Goal: Information Seeking & Learning: Find specific fact

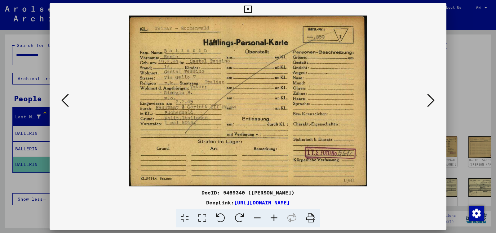
click at [31, 35] on div at bounding box center [248, 116] width 496 height 233
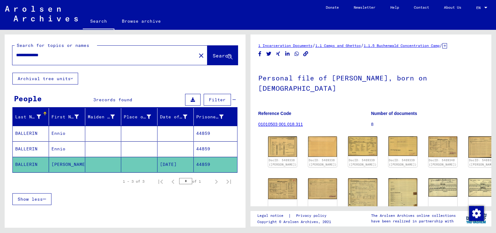
click at [76, 55] on input "**********" at bounding box center [104, 55] width 176 height 7
type input "*"
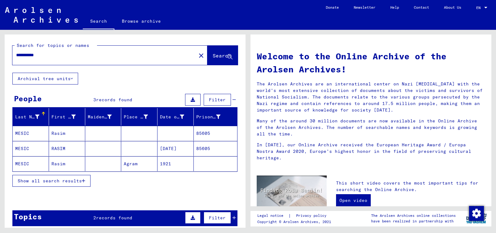
click at [172, 146] on mat-cell "[DATE]" at bounding box center [176, 148] width 36 height 15
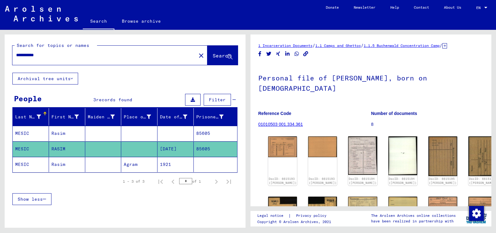
click at [355, 176] on div "DocID: 6615193 ([PERSON_NAME]) DocID: 6615193 ([PERSON_NAME]) DocID: 6615194 ([…" at bounding box center [371, 212] width 211 height 157
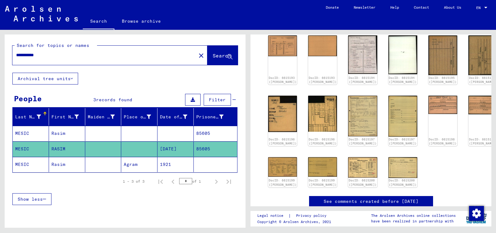
scroll to position [102, 0]
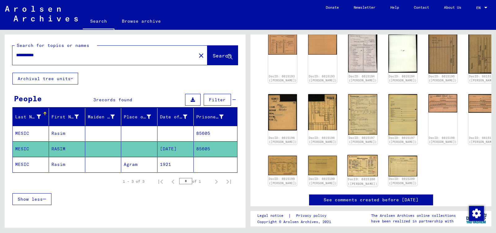
click at [348, 155] on img at bounding box center [363, 165] width 30 height 21
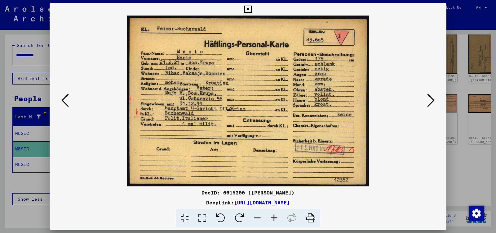
click at [347, 152] on img at bounding box center [248, 101] width 355 height 171
click at [8, 178] on div at bounding box center [248, 116] width 496 height 233
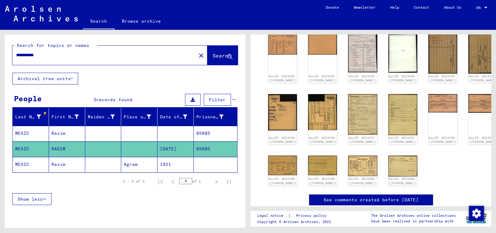
click at [60, 55] on input "**********" at bounding box center [104, 55] width 176 height 7
type input "*"
type input "**********"
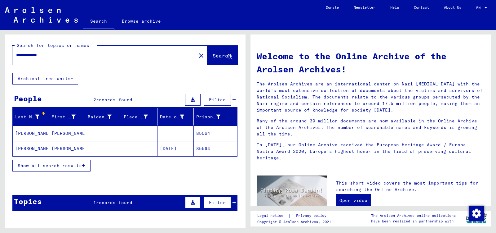
click at [180, 146] on mat-cell "[DATE]" at bounding box center [176, 148] width 36 height 15
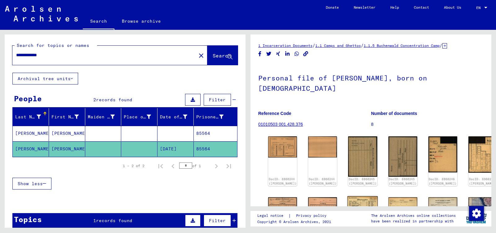
click at [355, 198] on img at bounding box center [363, 207] width 30 height 22
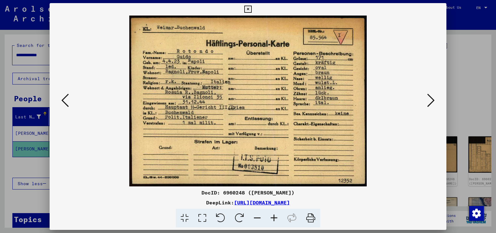
click at [355, 198] on div "DocID: 6960248 ([PERSON_NAME]) DeepLink: [URL][DOMAIN_NAME]" at bounding box center [248, 116] width 397 height 227
click at [432, 100] on icon at bounding box center [430, 100] width 7 height 15
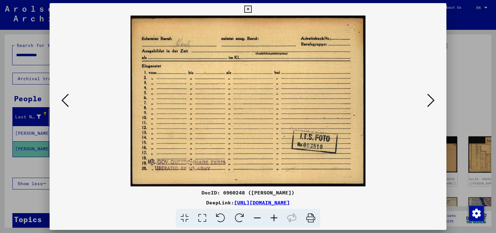
click at [432, 100] on icon at bounding box center [430, 100] width 7 height 15
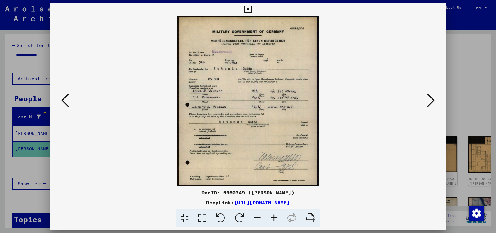
click at [432, 100] on icon at bounding box center [430, 100] width 7 height 15
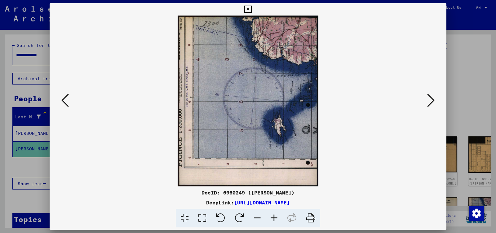
click at [432, 100] on icon at bounding box center [430, 100] width 7 height 15
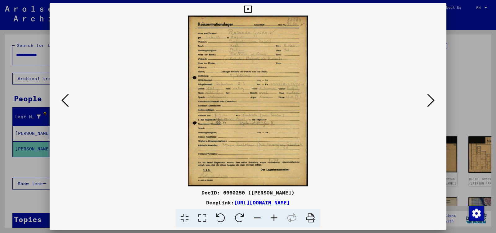
click at [432, 100] on icon at bounding box center [430, 100] width 7 height 15
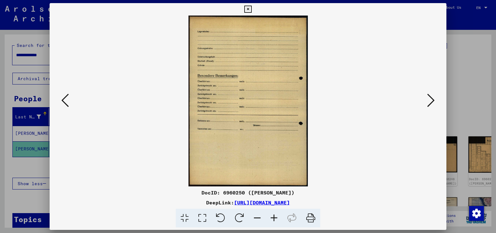
click at [432, 100] on icon at bounding box center [430, 100] width 7 height 15
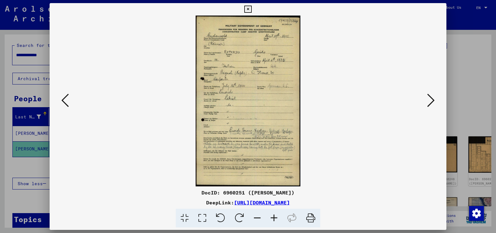
click at [32, 165] on div at bounding box center [248, 116] width 496 height 233
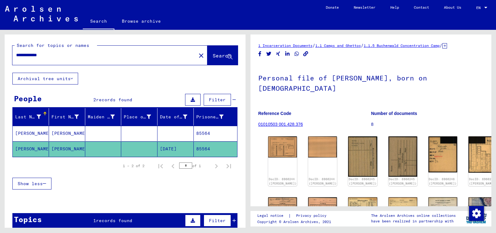
click at [218, 148] on mat-cell "85564" at bounding box center [215, 148] width 43 height 15
click at [258, 169] on yv-its-full-details "1 Incarceration Documents / 1.1 Camps and Ghettos / 1.1.5 Buchenwald Concentrat…" at bounding box center [371, 231] width 241 height 378
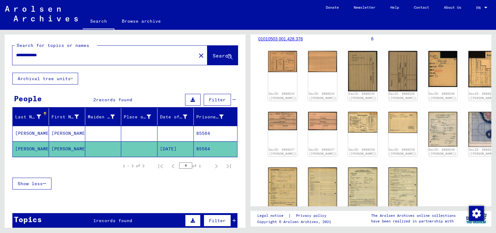
scroll to position [102, 0]
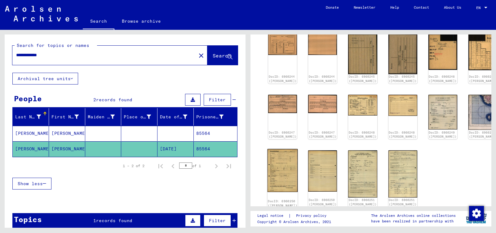
drag, startPoint x: 258, startPoint y: 169, endPoint x: 269, endPoint y: 164, distance: 12.3
click at [269, 164] on yv-its-full-details "1 Incarceration Documents / 1.1 Camps and Ghettos / 1.1.5 Buchenwald Concentrat…" at bounding box center [371, 129] width 241 height 378
click at [349, 164] on img at bounding box center [363, 173] width 30 height 49
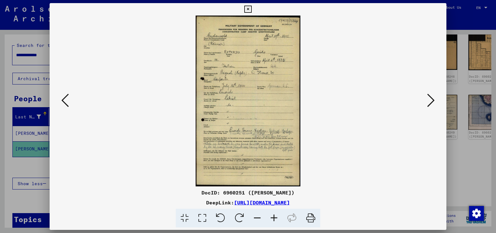
drag, startPoint x: 202, startPoint y: 192, endPoint x: 246, endPoint y: 191, distance: 43.1
click at [246, 191] on div "DocID: 6960251 ([PERSON_NAME])" at bounding box center [248, 192] width 397 height 7
copy div "DocID: 6960251"
click at [30, 202] on div at bounding box center [248, 116] width 496 height 233
